Goal: Check status: Check status

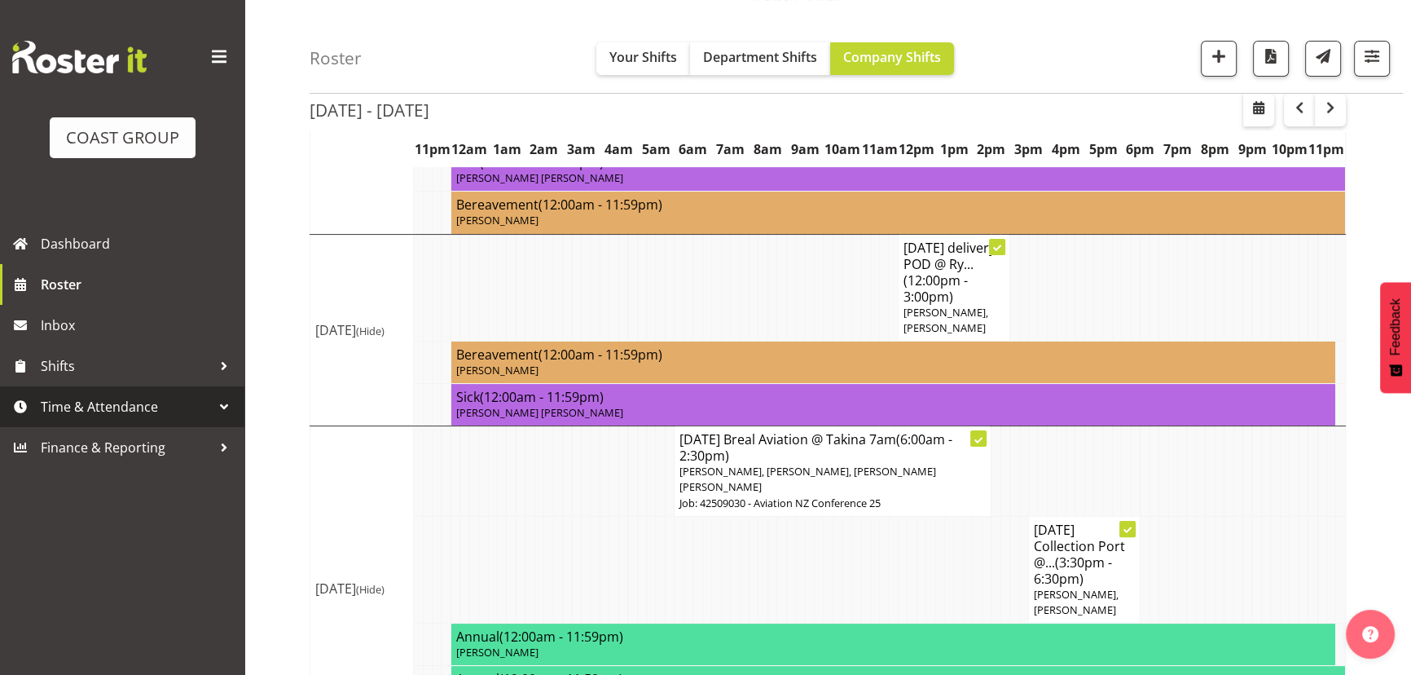
scroll to position [444, 0]
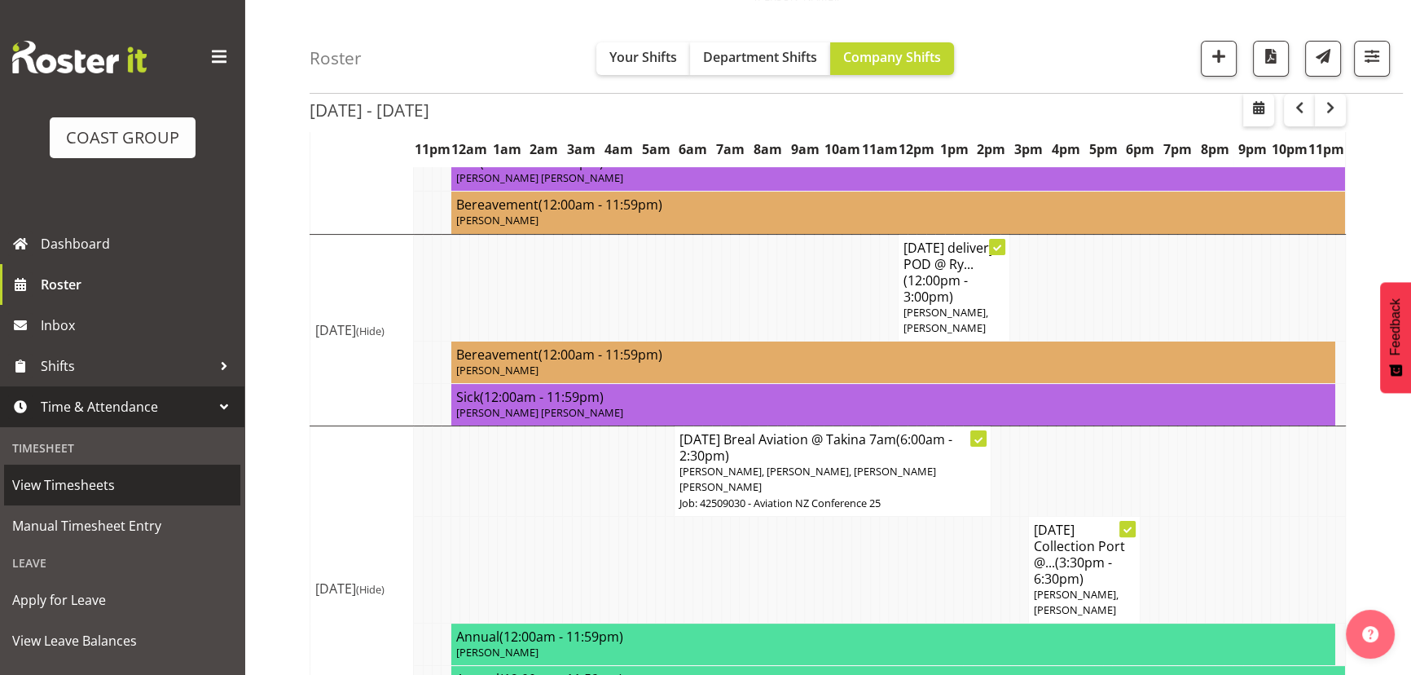
click at [160, 491] on span "View Timesheets" at bounding box center [122, 485] width 220 height 24
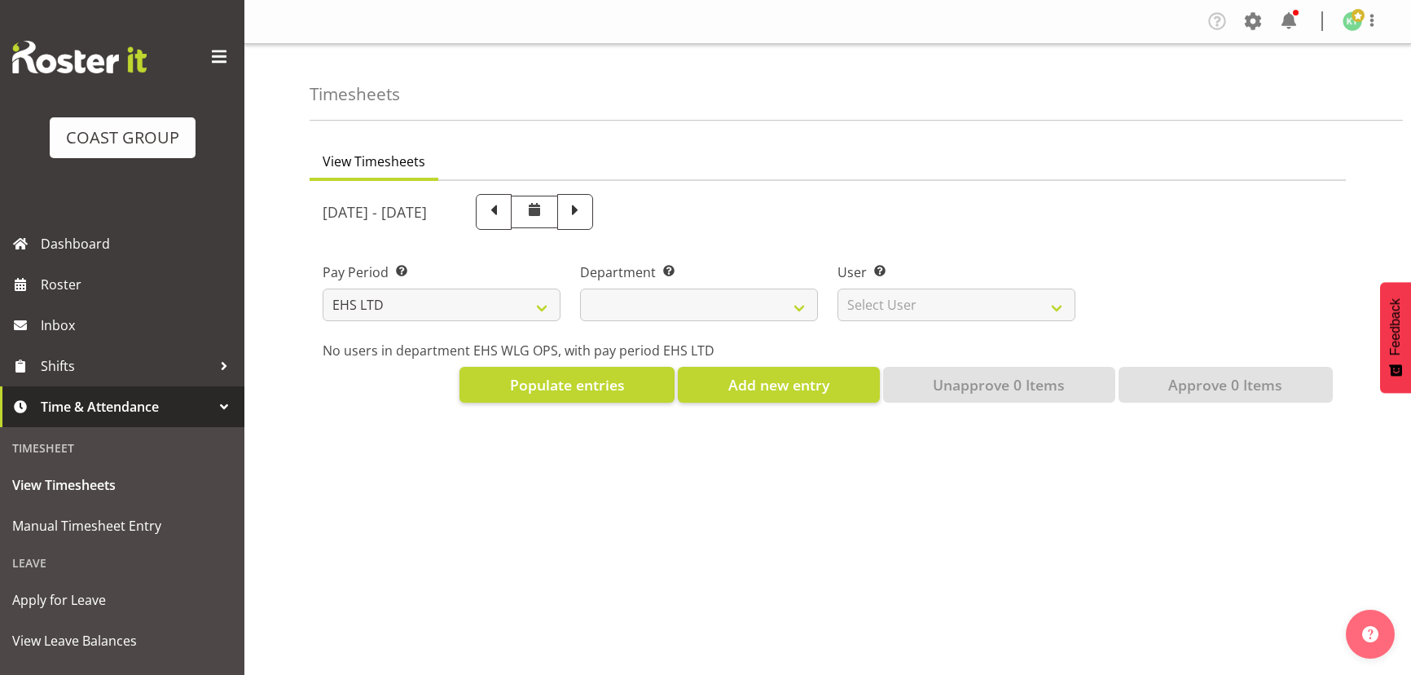
select select "7"
select select
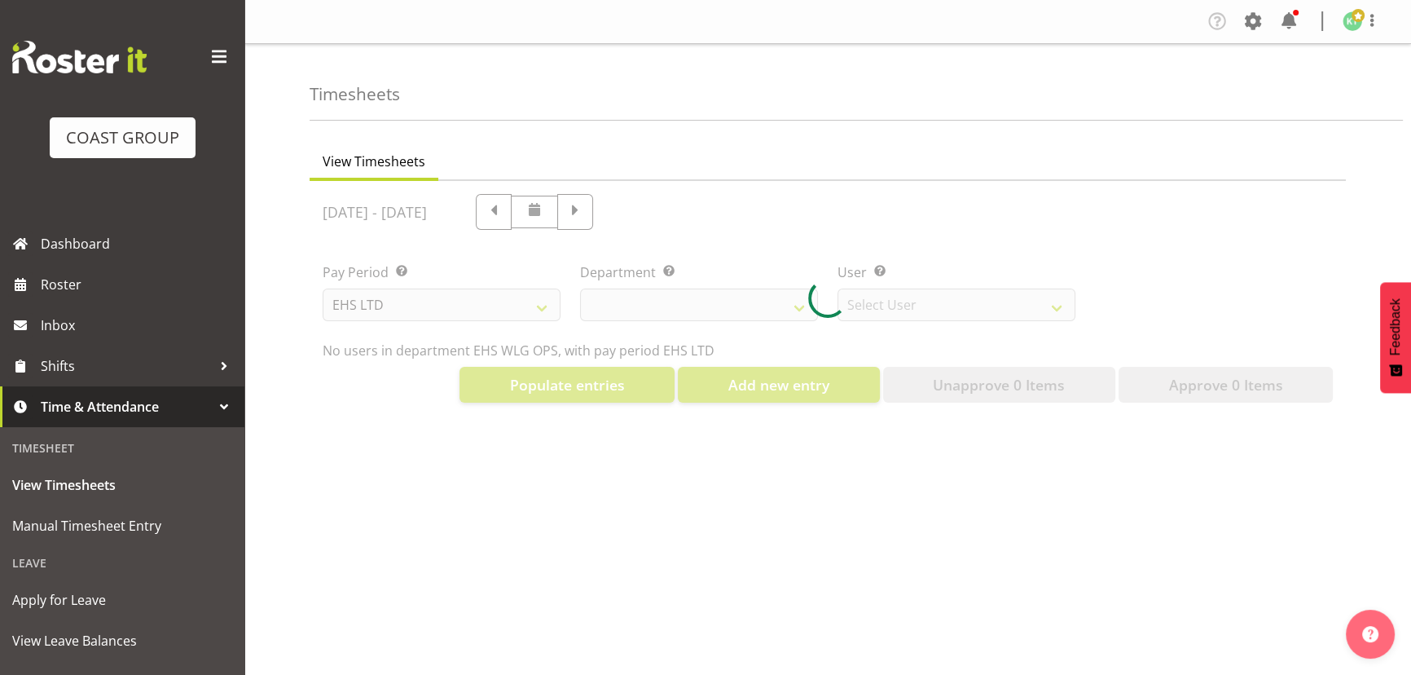
select select "10020"
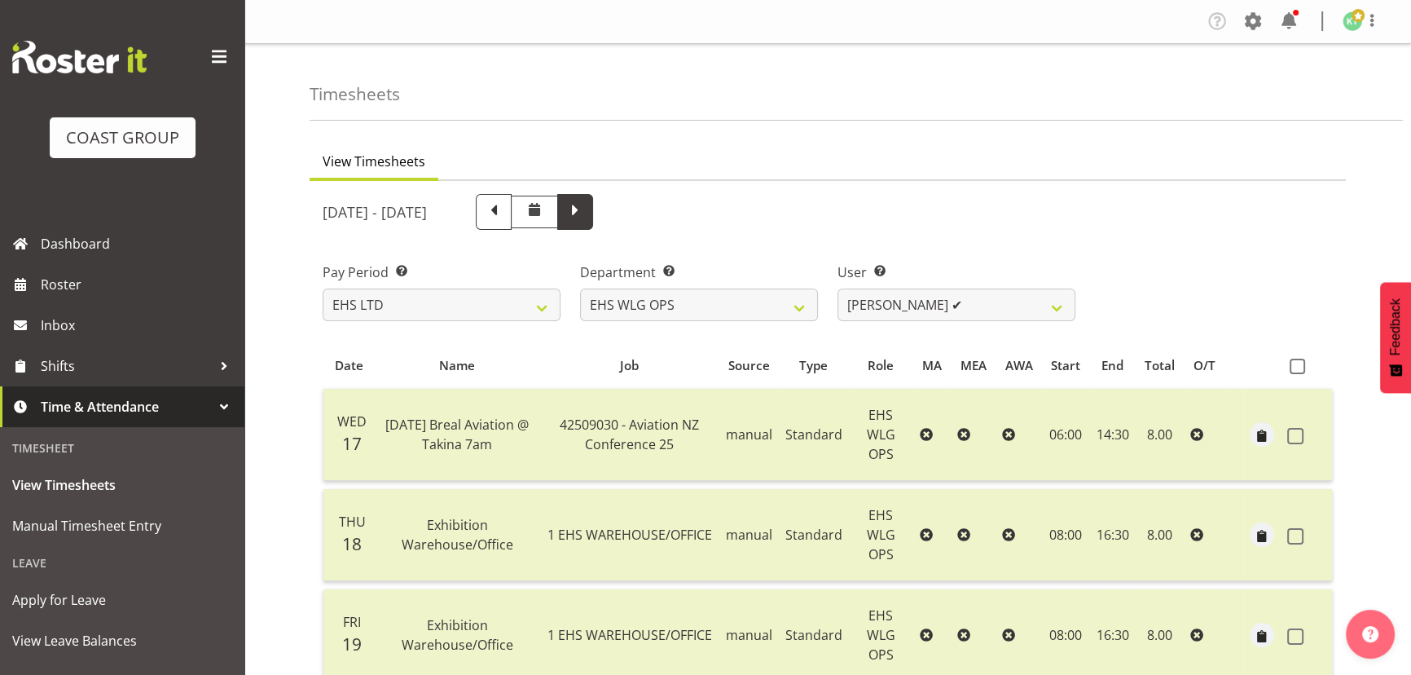
click at [586, 202] on span at bounding box center [575, 210] width 21 height 21
select select
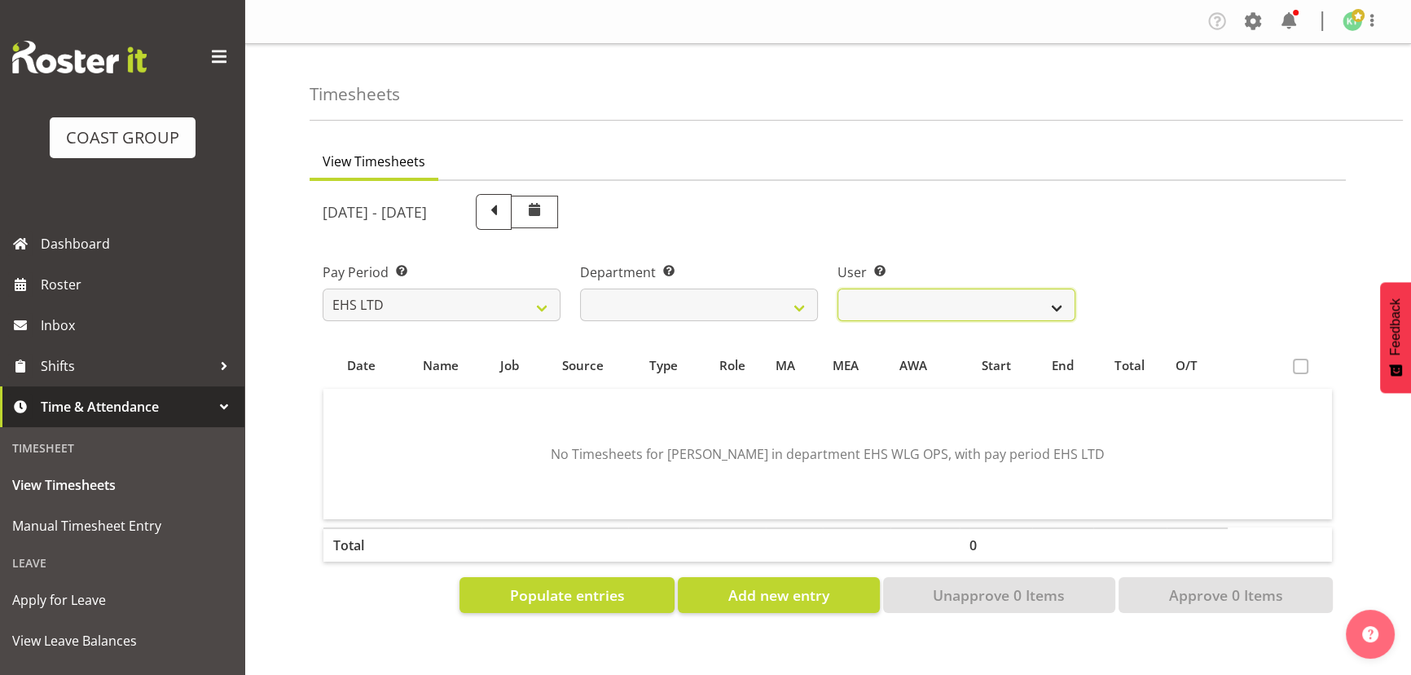
click at [950, 298] on select "[PERSON_NAME] ❌ [PERSON_NAME] ❌ [PERSON_NAME] ❌ [PERSON_NAME] ❌ [PERSON_NAME] ❌…" at bounding box center [957, 304] width 238 height 33
click at [838, 288] on select "[PERSON_NAME] ❌ [PERSON_NAME] ❌ [PERSON_NAME] ❌ [PERSON_NAME] ❌ [PERSON_NAME] ❌…" at bounding box center [957, 304] width 238 height 33
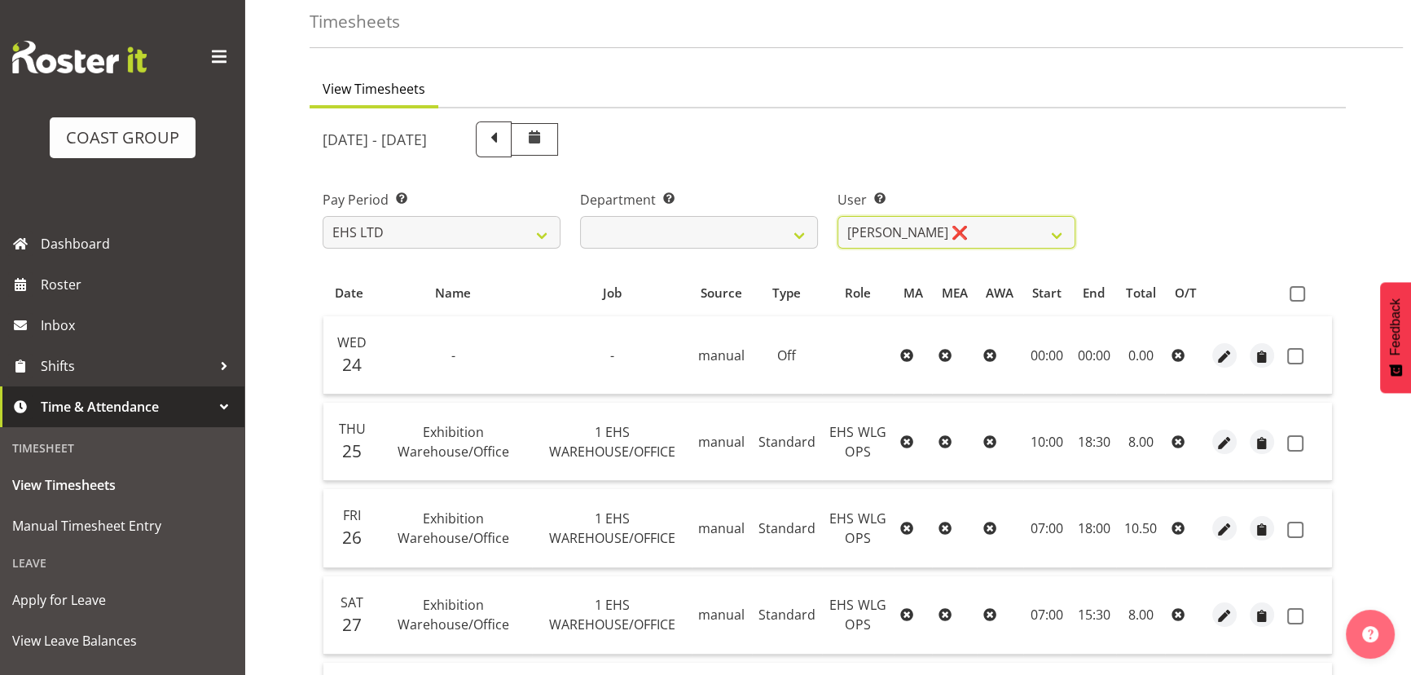
scroll to position [68, 0]
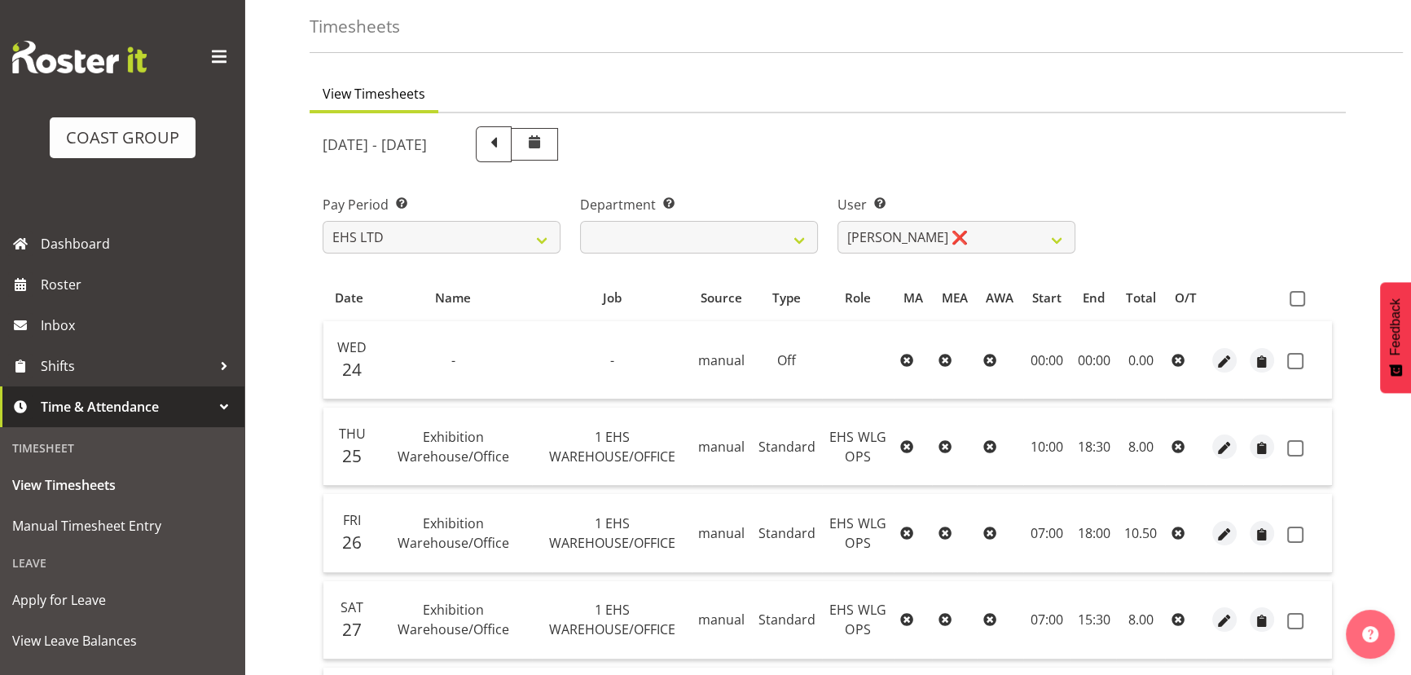
click at [970, 258] on div "User Select user. Note: This is filtered down by the previous two drop-down ite…" at bounding box center [957, 217] width 258 height 91
drag, startPoint x: 982, startPoint y: 234, endPoint x: 985, endPoint y: 249, distance: 15.8
click at [982, 234] on select "[PERSON_NAME] ❌ [PERSON_NAME] ❌ [PERSON_NAME] ❌ [PERSON_NAME] ❌ [PERSON_NAME] ❌…" at bounding box center [957, 237] width 238 height 33
click at [838, 221] on select "[PERSON_NAME] ❌ [PERSON_NAME] ❌ [PERSON_NAME] ❌ [PERSON_NAME] ❌ [PERSON_NAME] ❌…" at bounding box center [957, 237] width 238 height 33
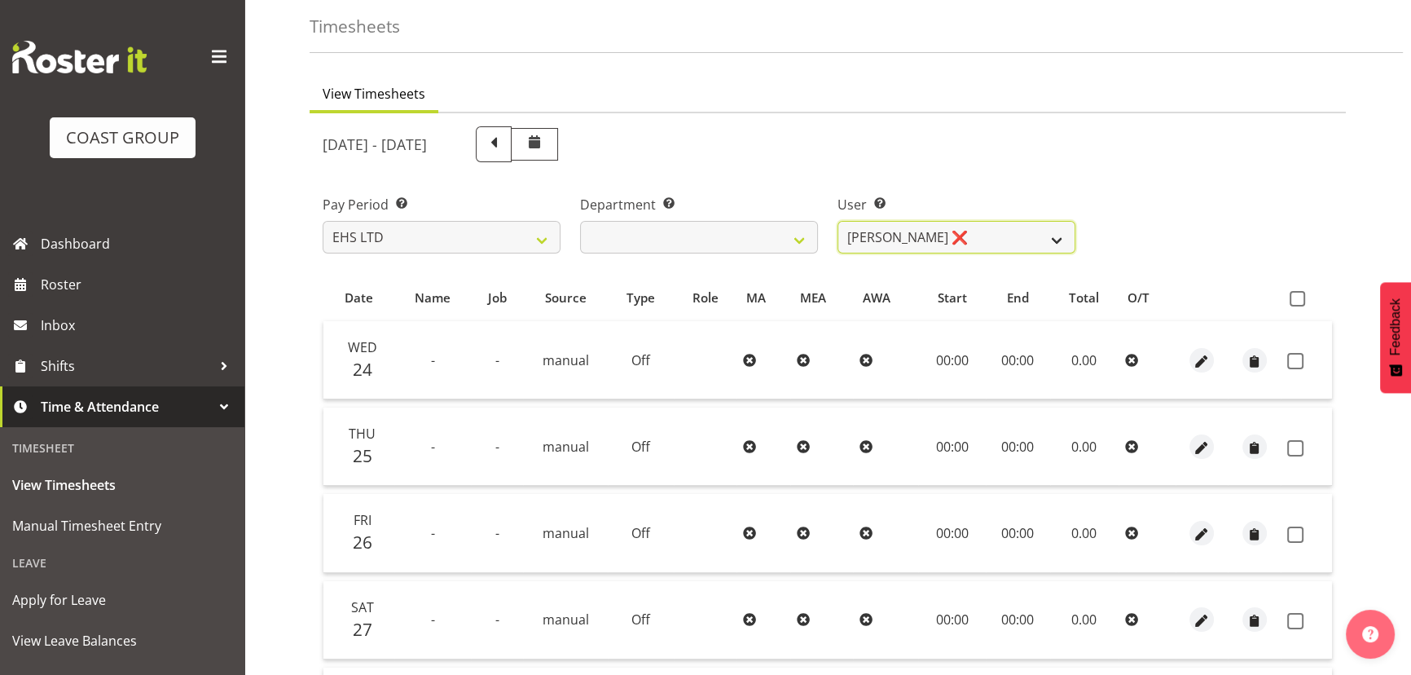
click at [997, 239] on select "[PERSON_NAME] ❌ [PERSON_NAME] ❌ [PERSON_NAME] ❌ [PERSON_NAME] ❌ [PERSON_NAME] ❌…" at bounding box center [957, 237] width 238 height 33
select select "2104"
click at [838, 221] on select "[PERSON_NAME] ❌ [PERSON_NAME] ❌ [PERSON_NAME] ❌ [PERSON_NAME] ❌ [PERSON_NAME] ❌…" at bounding box center [957, 237] width 238 height 33
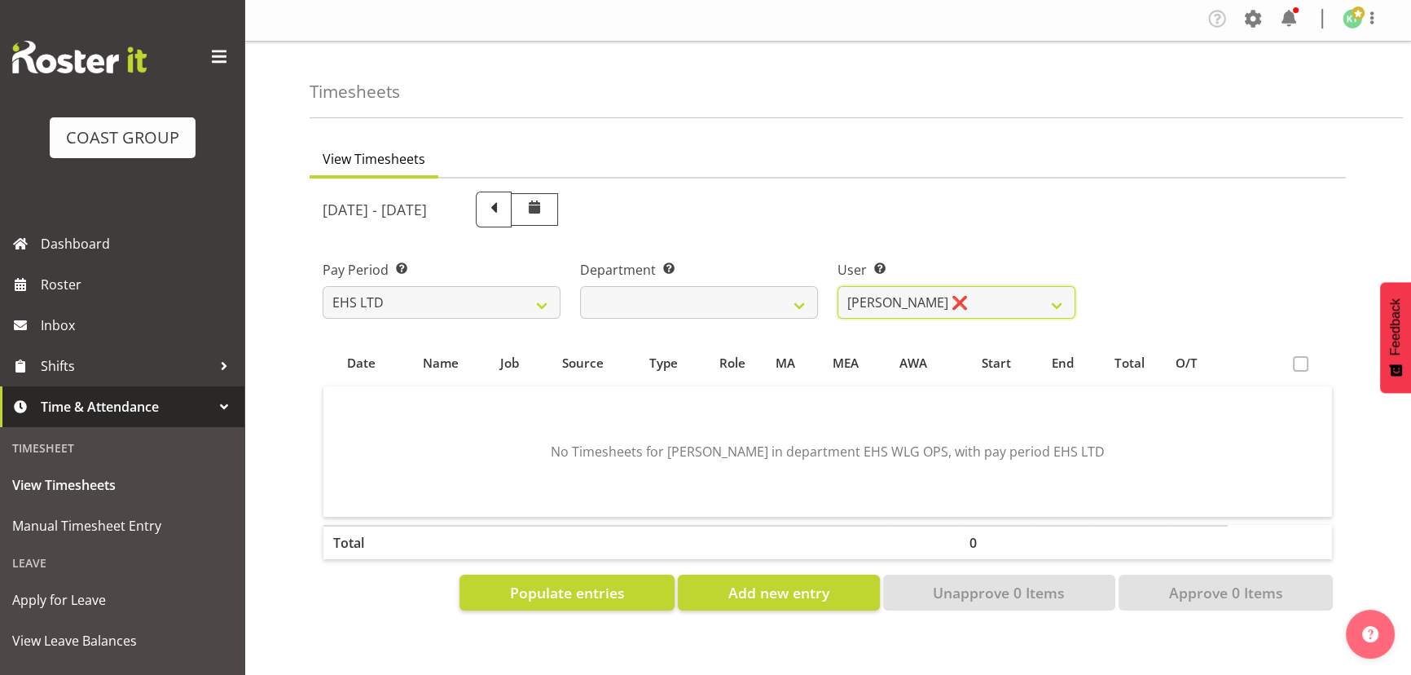
scroll to position [0, 0]
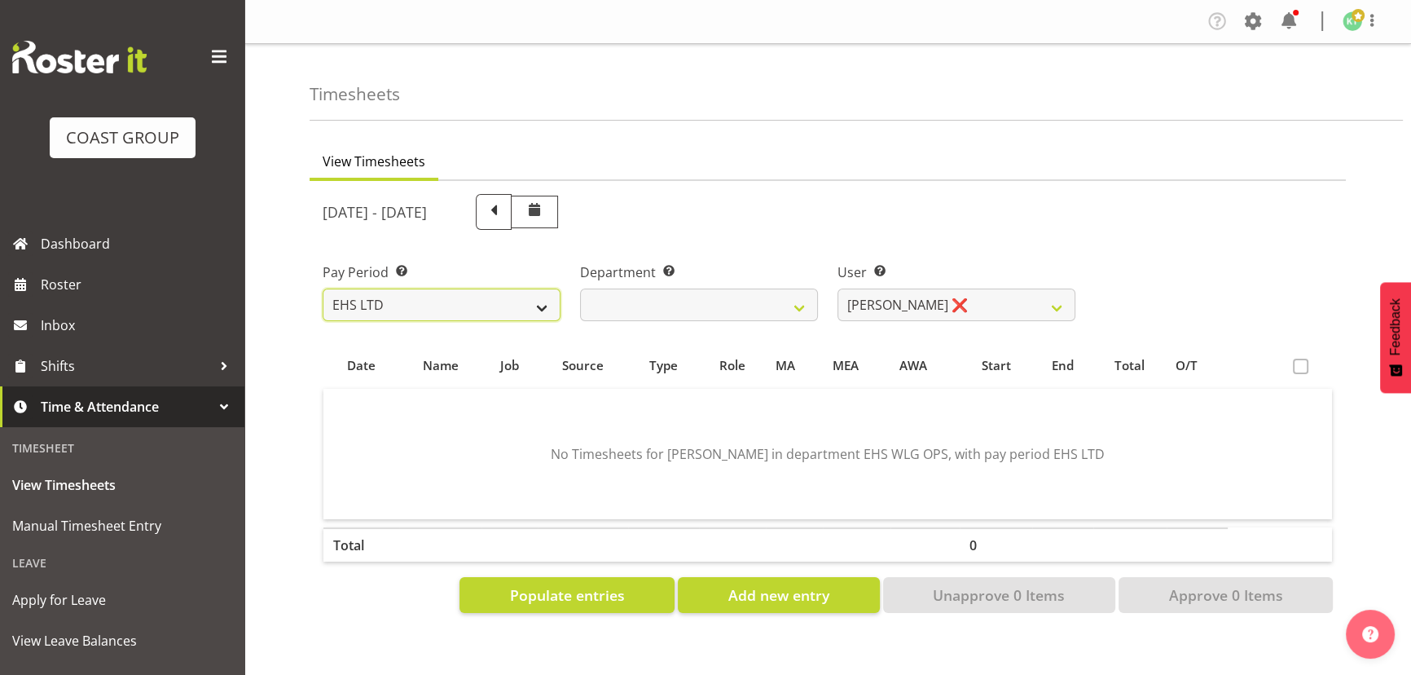
click at [399, 319] on select "SLP LTD EHS LTD DW LTD VEHICLES Carlton Events [PERSON_NAME] 120 Limited Wellin…" at bounding box center [442, 304] width 238 height 33
select select "6"
click at [323, 288] on select "SLP LTD EHS LTD DW LTD VEHICLES Carlton Events [PERSON_NAME] 120 Limited Wellin…" at bounding box center [442, 304] width 238 height 33
select select
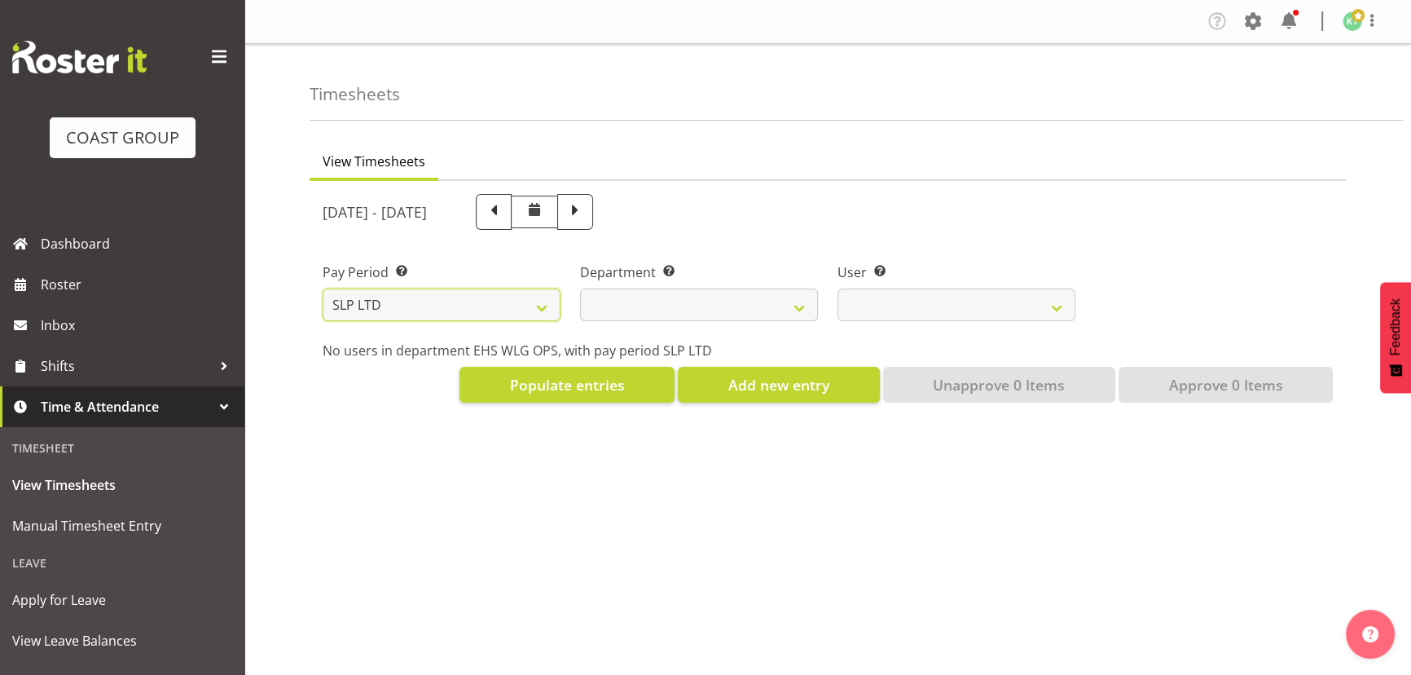
select select
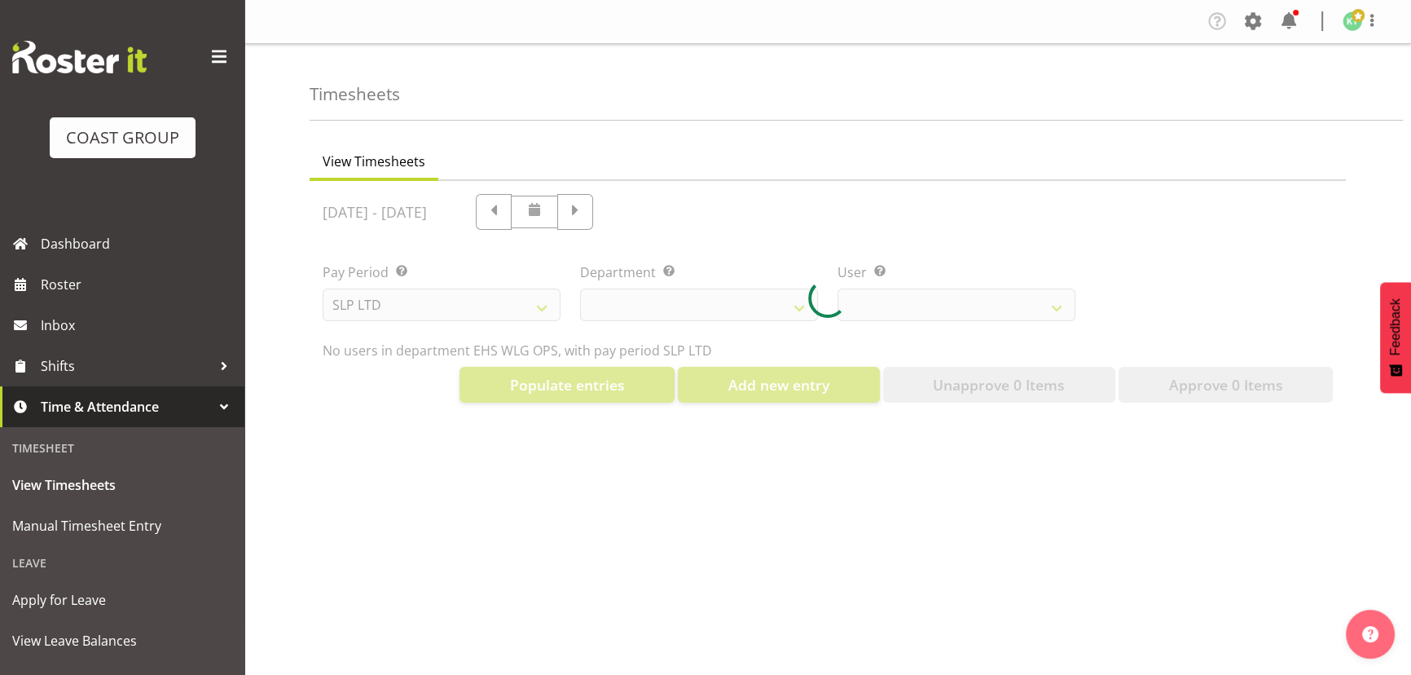
click at [687, 296] on div at bounding box center [828, 298] width 1037 height 235
select select
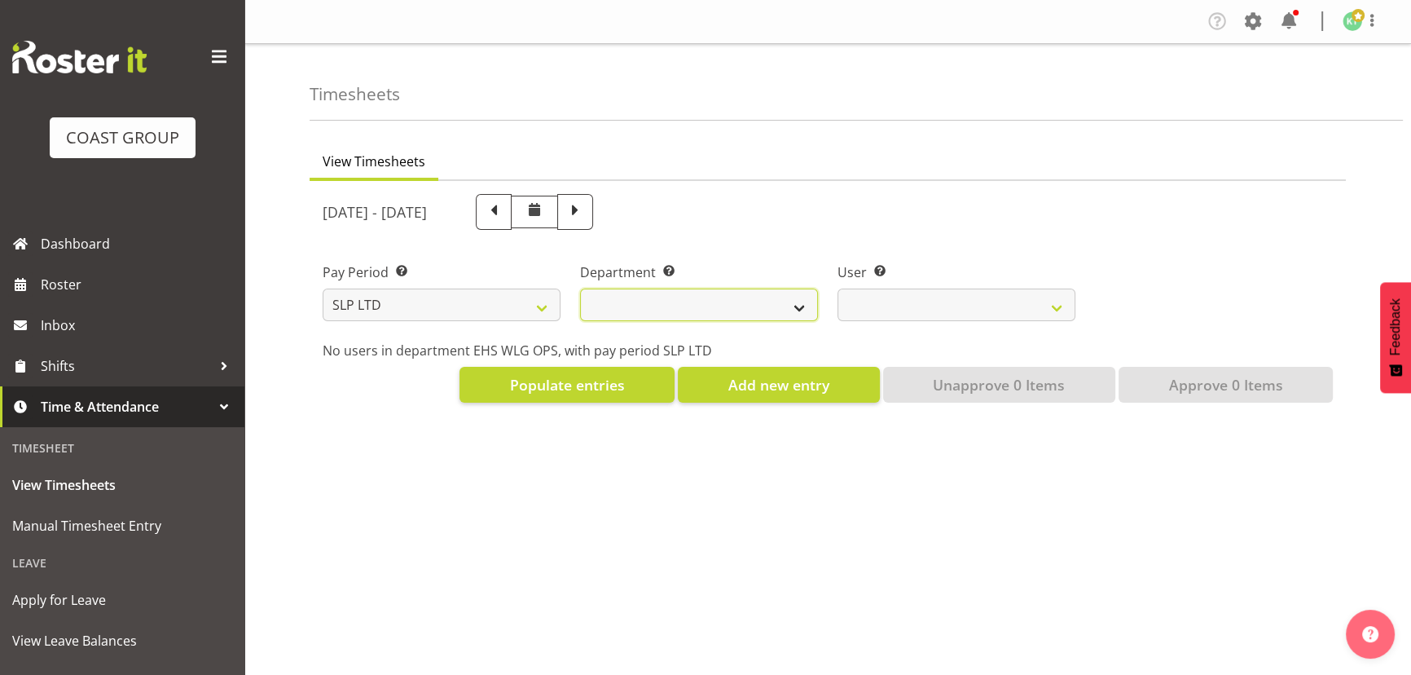
click at [685, 315] on select "SLP TRADE" at bounding box center [699, 304] width 238 height 33
select select "23"
click at [580, 288] on select "SLP TRADE" at bounding box center [699, 304] width 238 height 33
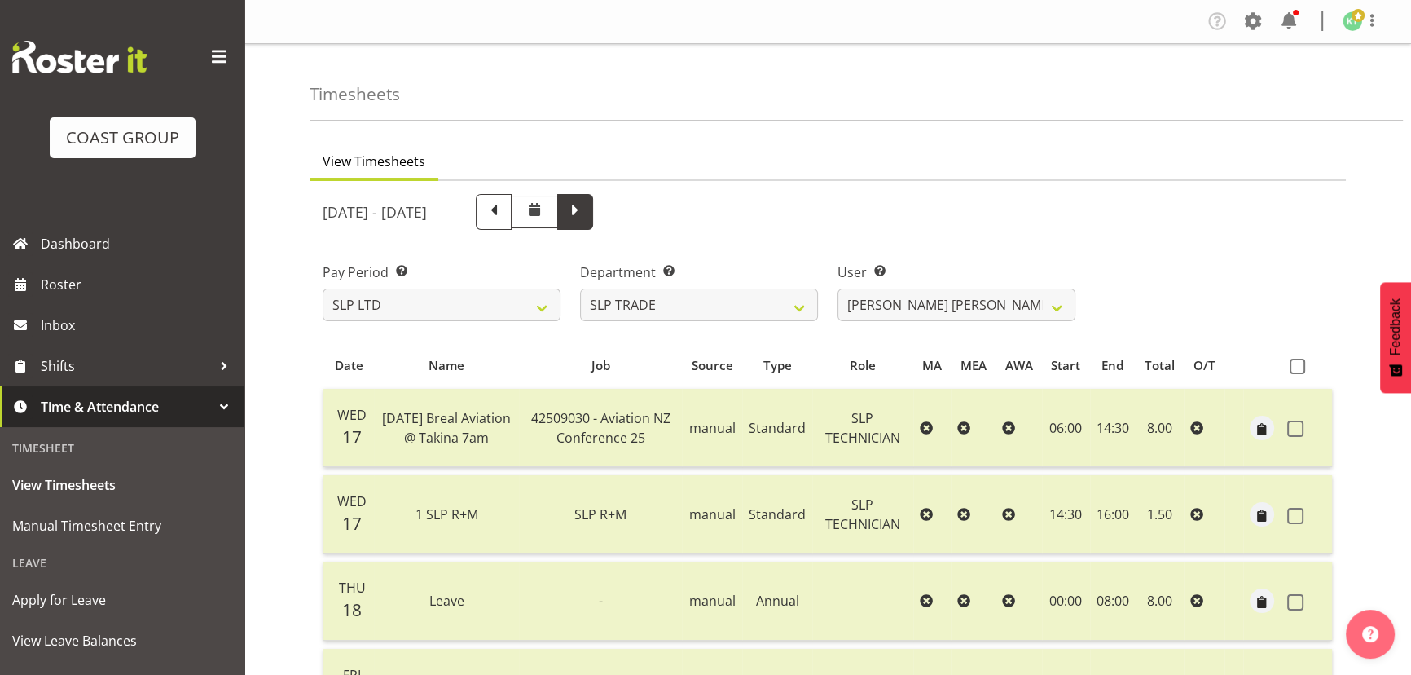
click at [586, 203] on span at bounding box center [575, 210] width 21 height 21
select select
